Goal: Navigation & Orientation: Find specific page/section

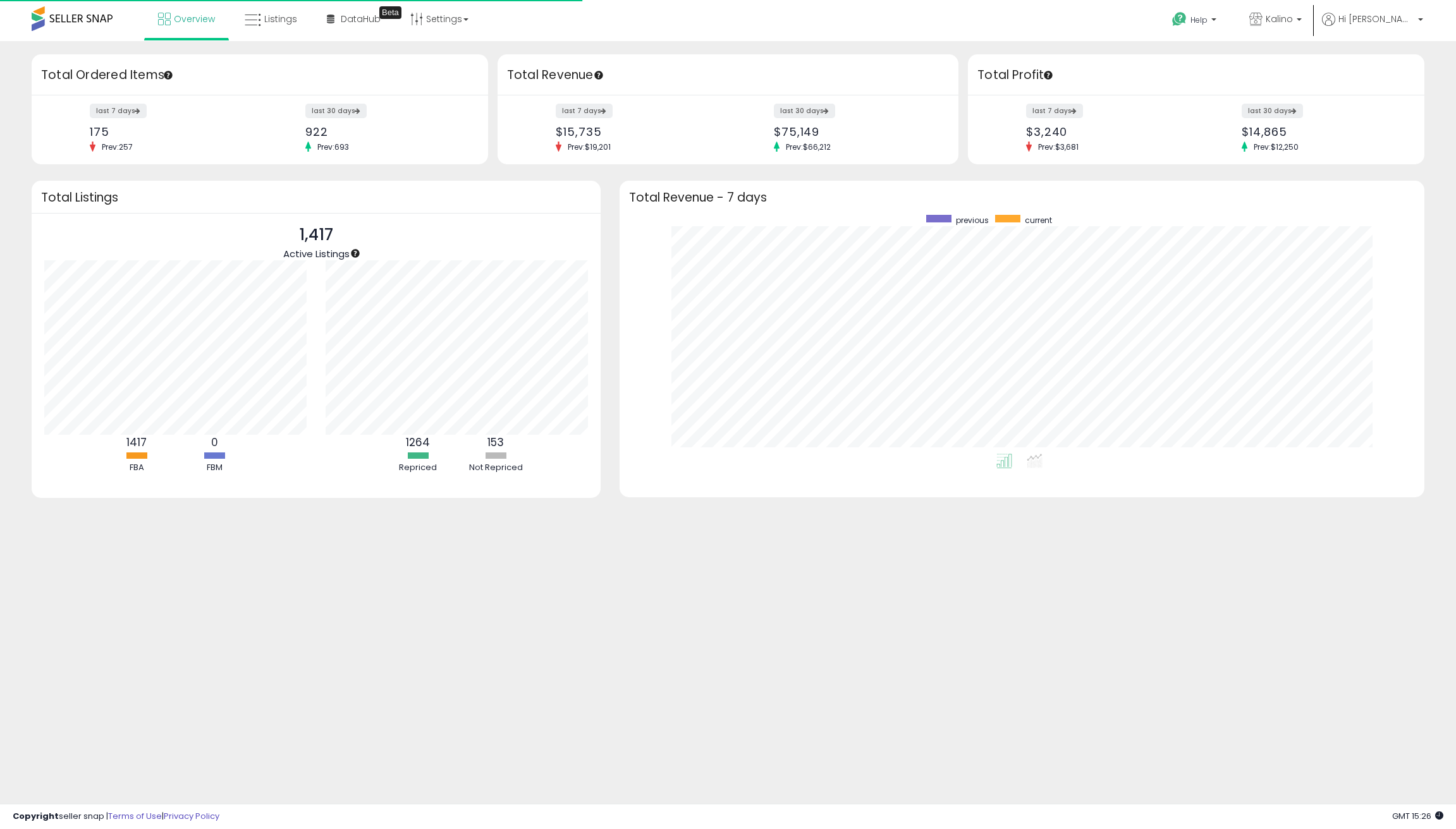
scroll to position [239, 779]
click at [505, 45] on div "Retrieving insights data.. Retrieving overview data.. Total Ordered Items last …" at bounding box center [728, 303] width 1456 height 525
click at [272, 25] on span "Listings" at bounding box center [281, 18] width 33 height 12
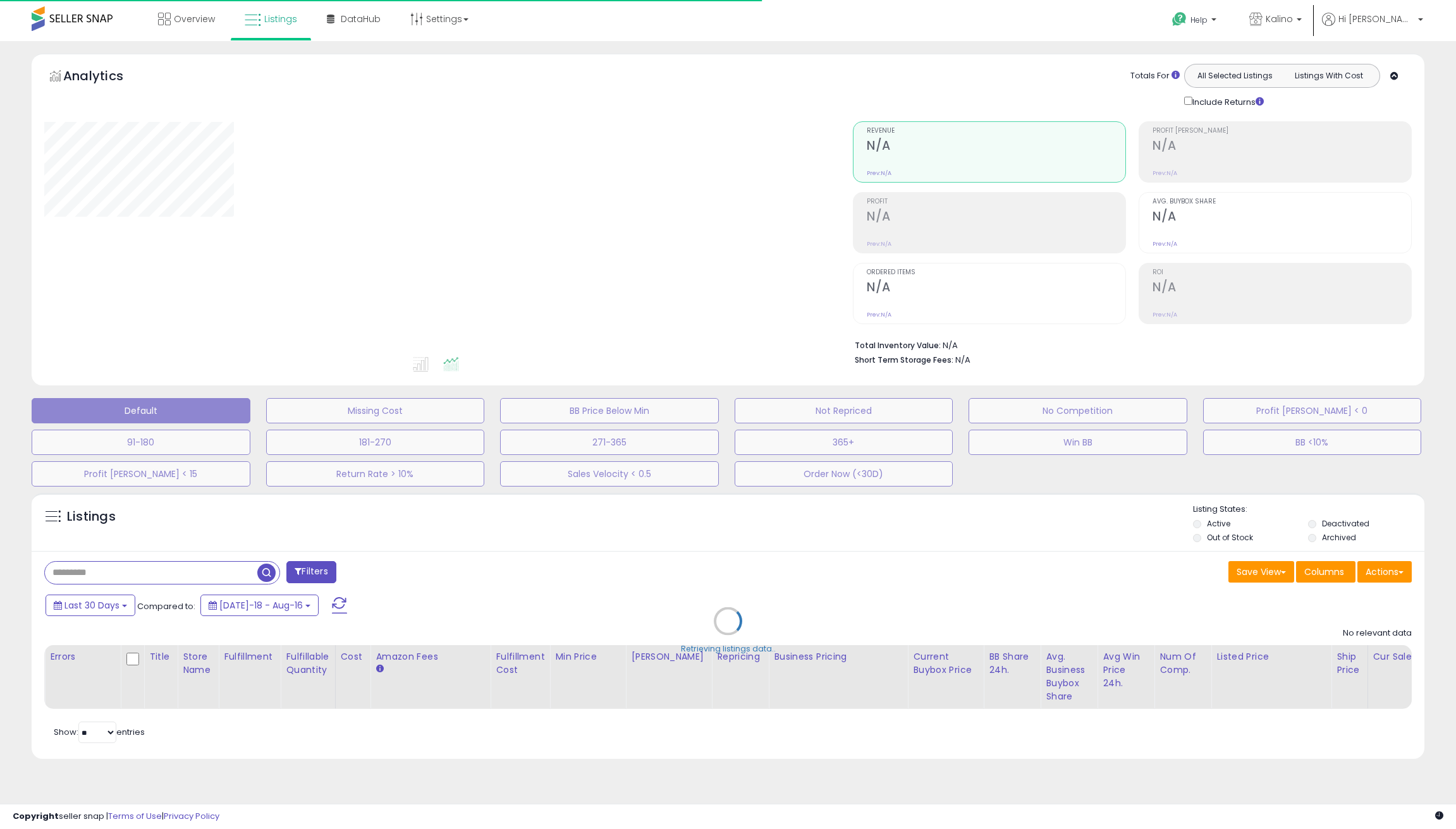
click at [579, 15] on div "Overview Listings" at bounding box center [472, 27] width 964 height 54
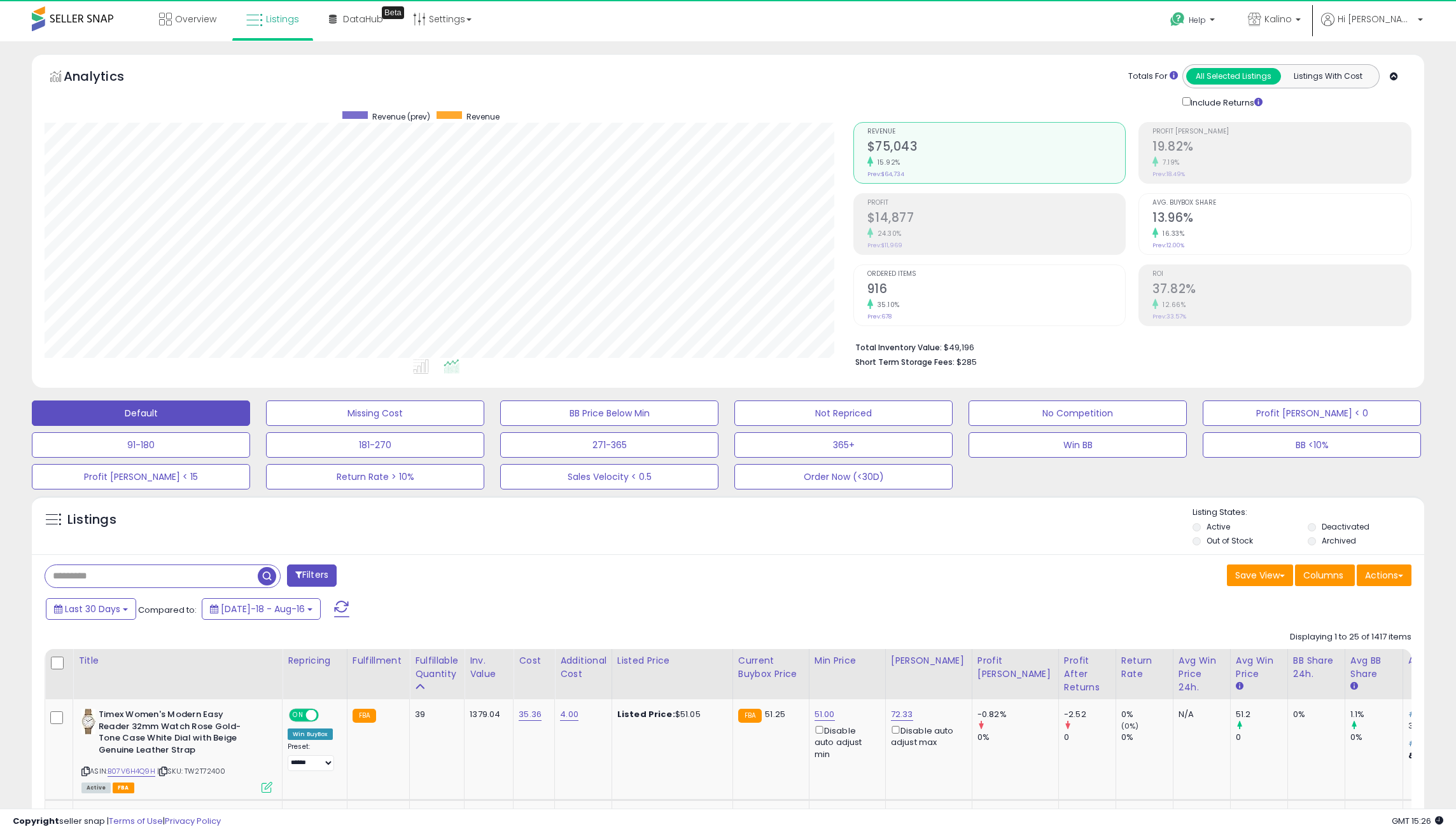
scroll to position [261, 808]
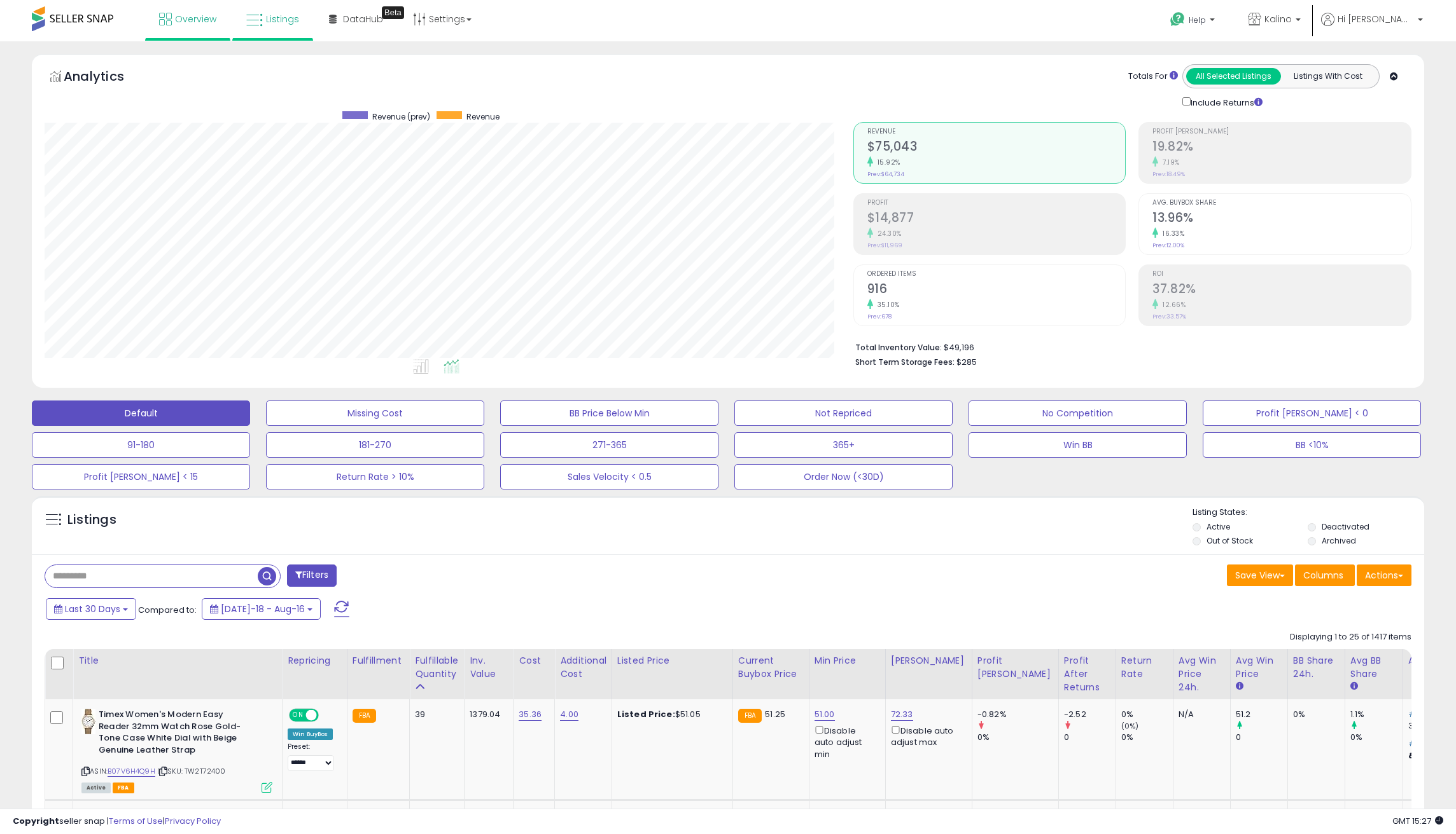
scroll to position [261, 808]
click at [208, 15] on span "Overview" at bounding box center [196, 19] width 42 height 13
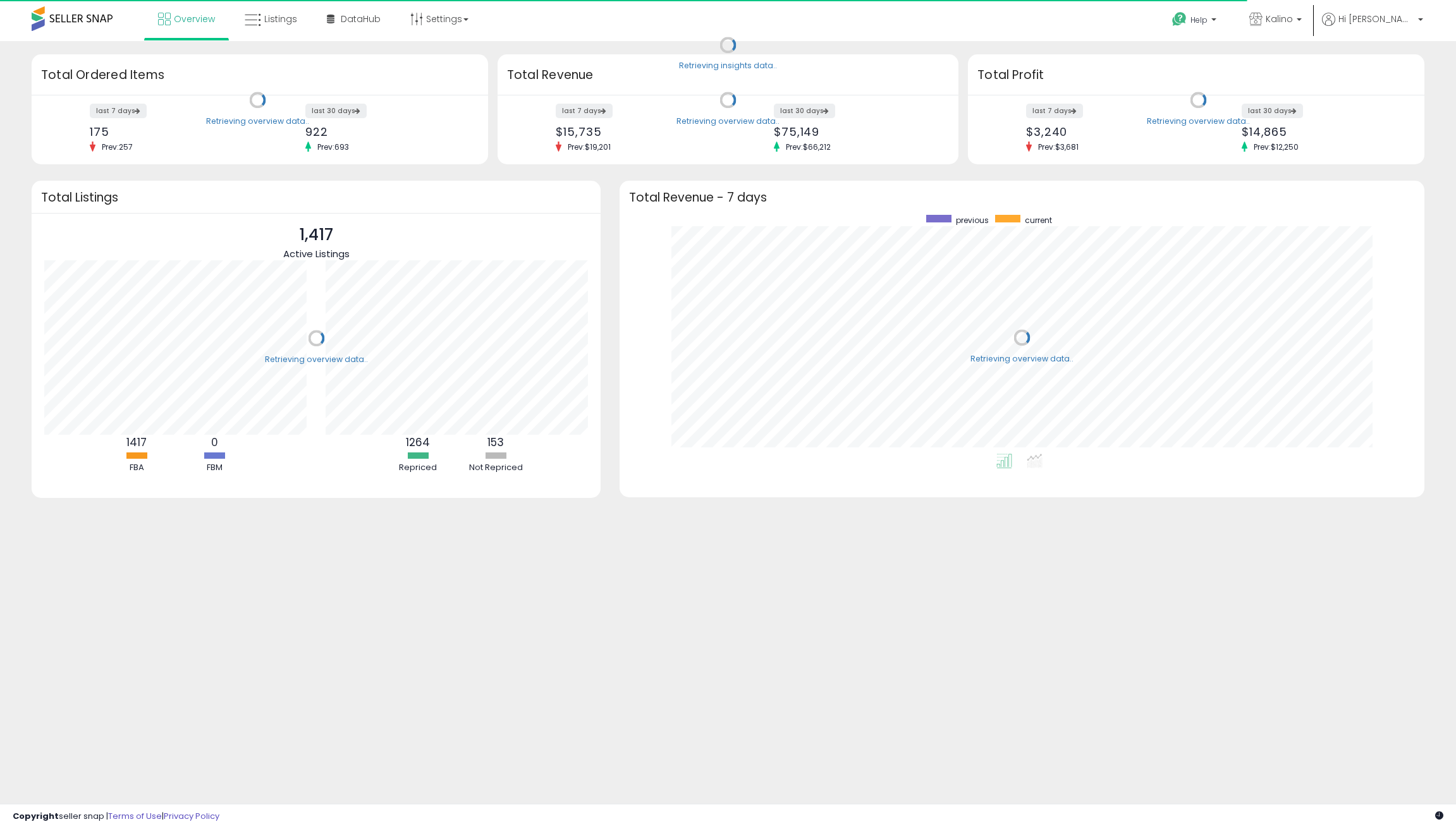
scroll to position [239, 779]
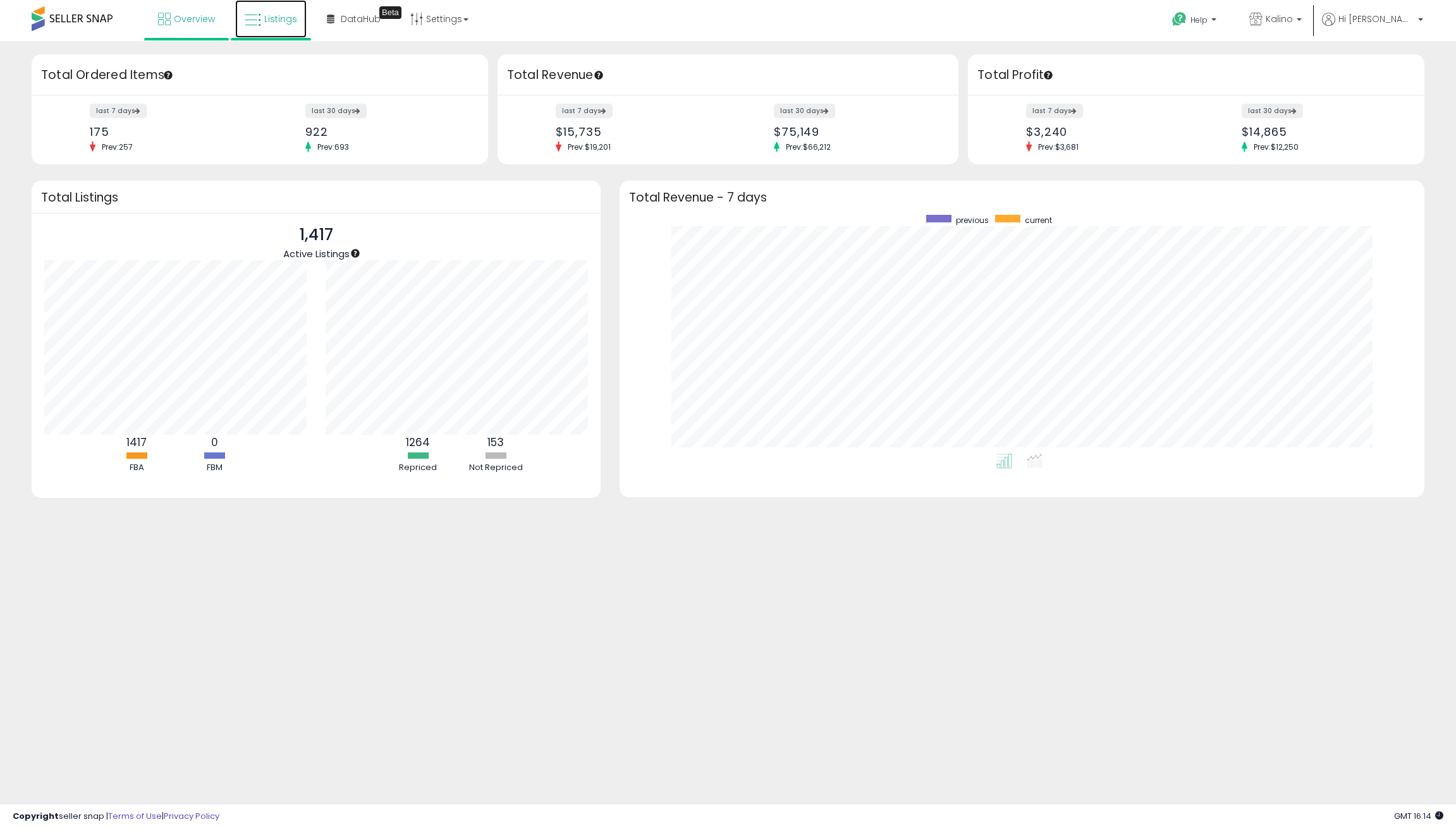
click at [285, 6] on link "Listings" at bounding box center [271, 19] width 72 height 38
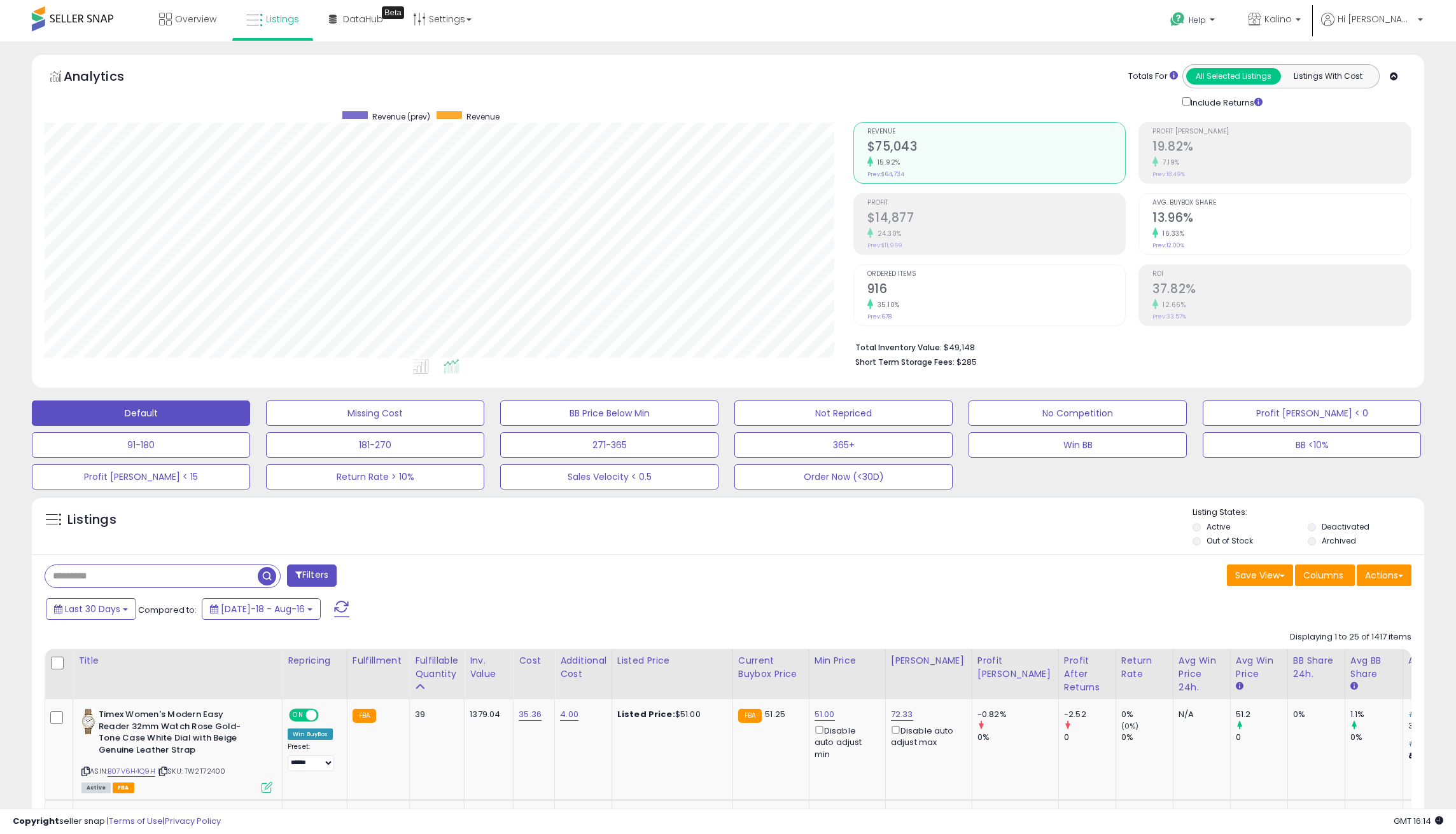
scroll to position [261, 808]
